Goal: Navigation & Orientation: Find specific page/section

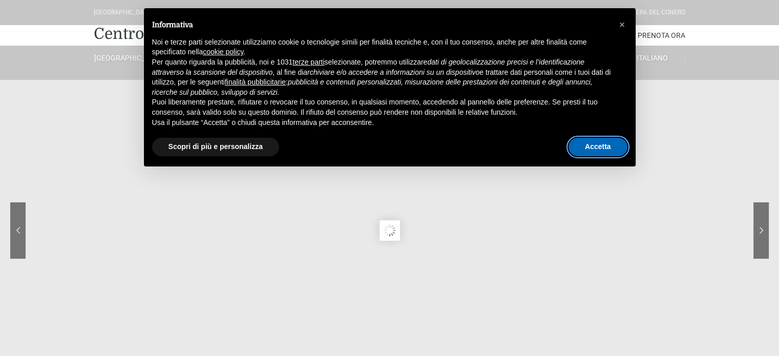
click at [597, 143] on button "Accetta" at bounding box center [598, 147] width 59 height 18
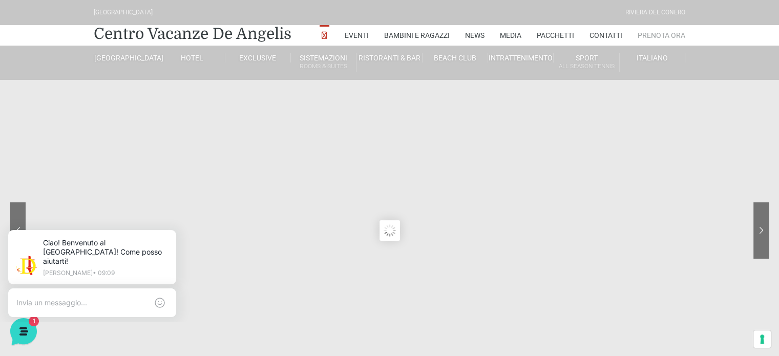
click at [658, 35] on link "Prenota Ora" at bounding box center [662, 35] width 48 height 20
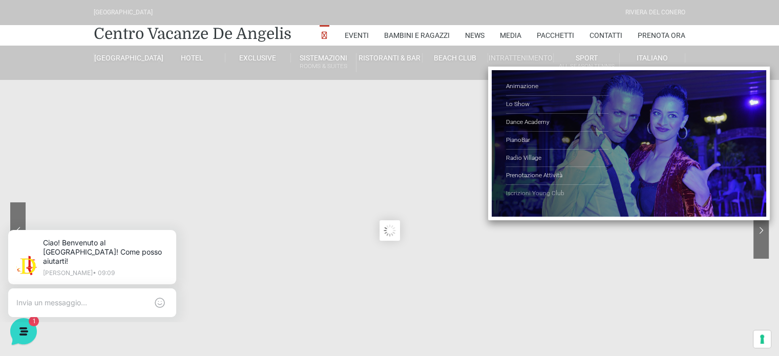
click at [528, 192] on link "Iscrizioni Young Club" at bounding box center [557, 193] width 102 height 17
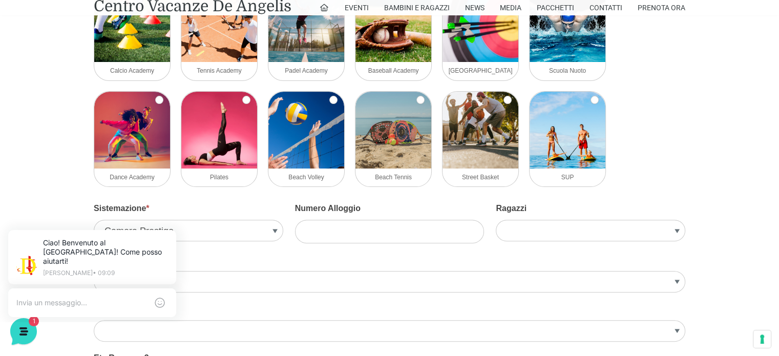
scroll to position [351, 0]
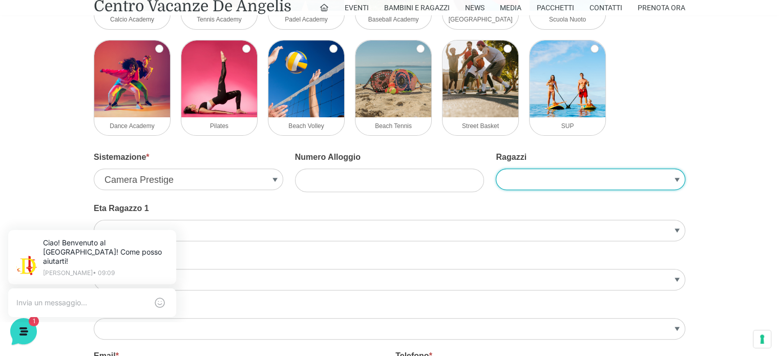
click at [531, 176] on select "1 2 3" at bounding box center [591, 180] width 190 height 22
click at [391, 202] on label "Eta Ragazzo 1" at bounding box center [390, 210] width 592 height 17
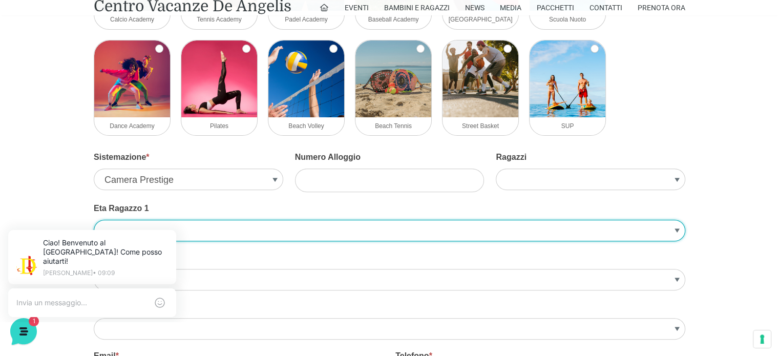
click at [391, 220] on select "13 14 15 16 17 18 19 20 21 22" at bounding box center [390, 231] width 592 height 22
click at [207, 225] on select "13 14 15 16 17 18 19 20 21 22" at bounding box center [390, 231] width 592 height 22
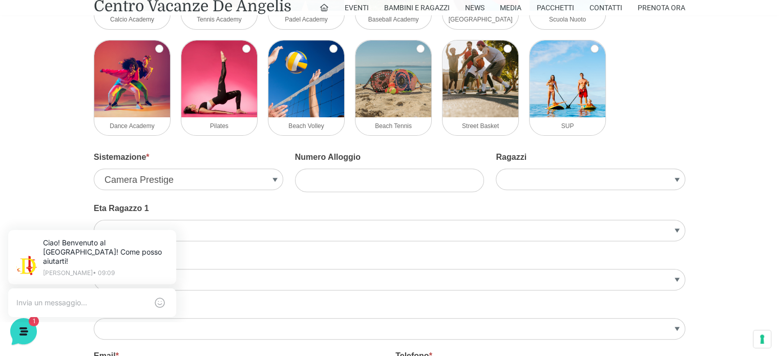
click at [0, 100] on div "Iscrizioni Young Club Nome * First Cognome * Last Arrivo * Partenza * Attività …" at bounding box center [389, 208] width 779 height 779
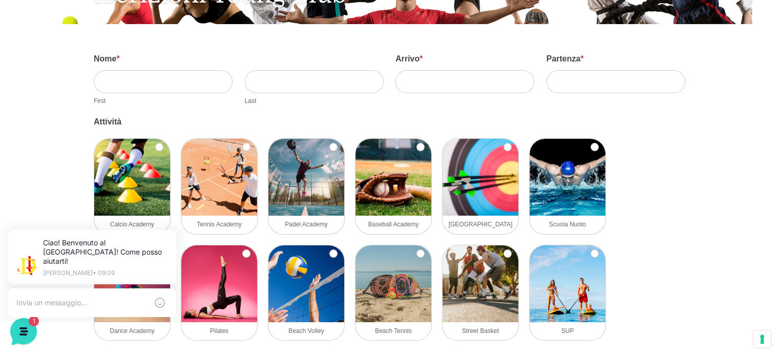
scroll to position [0, 0]
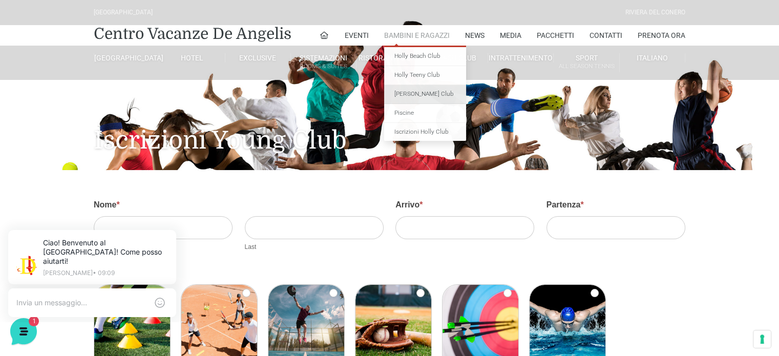
click at [406, 92] on link "[PERSON_NAME] Club" at bounding box center [425, 94] width 82 height 19
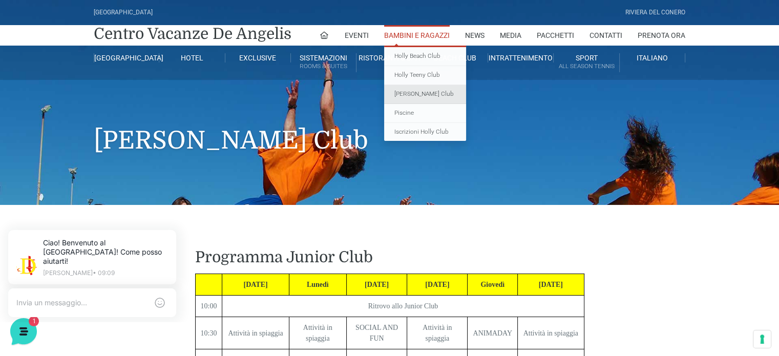
click at [418, 93] on link "[PERSON_NAME] Club" at bounding box center [425, 94] width 82 height 19
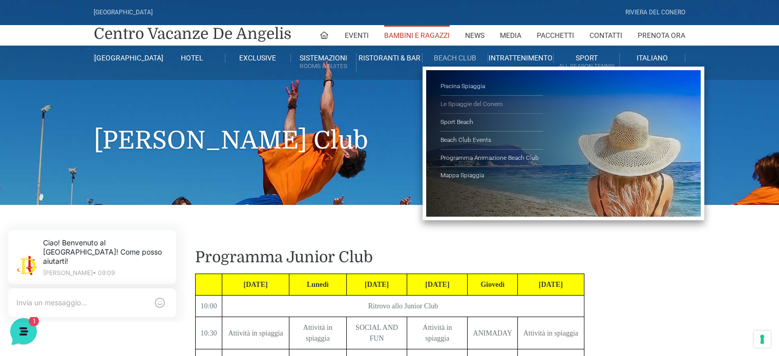
click at [484, 104] on link "Le Spiaggie del Conero" at bounding box center [492, 105] width 102 height 18
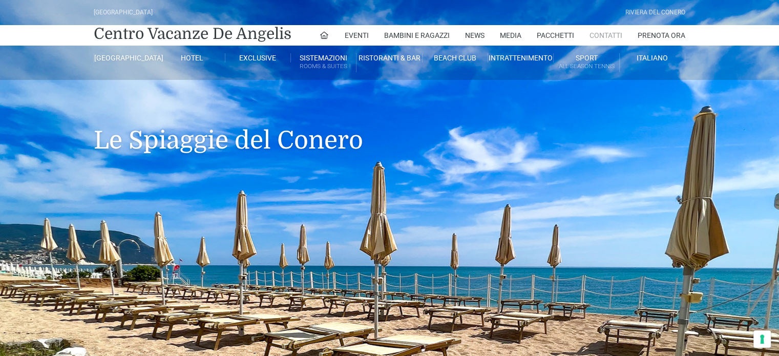
click at [601, 33] on link "Contatti" at bounding box center [606, 35] width 33 height 20
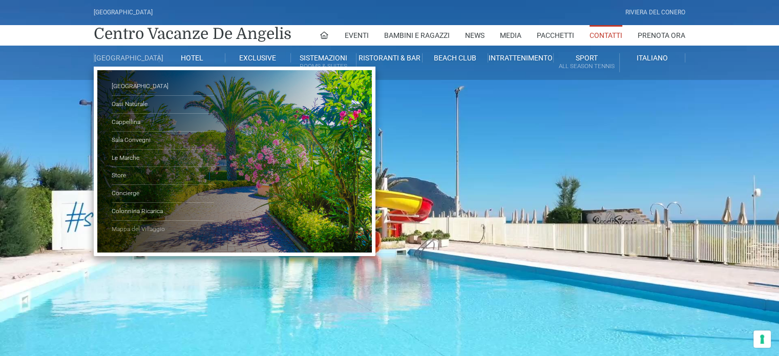
click at [143, 238] on link "Mappa del Villaggio" at bounding box center [163, 229] width 102 height 17
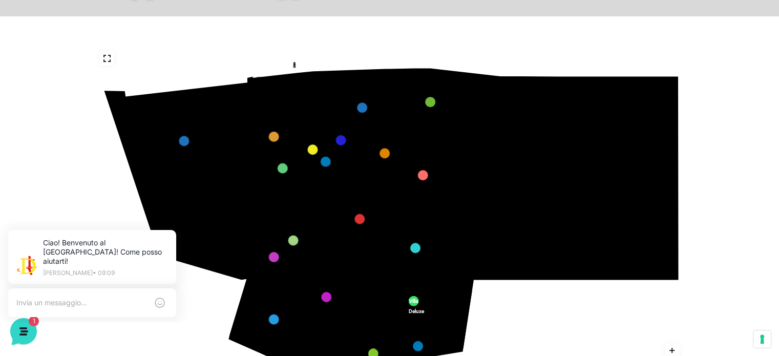
scroll to position [102, 0]
